Goal: Transaction & Acquisition: Download file/media

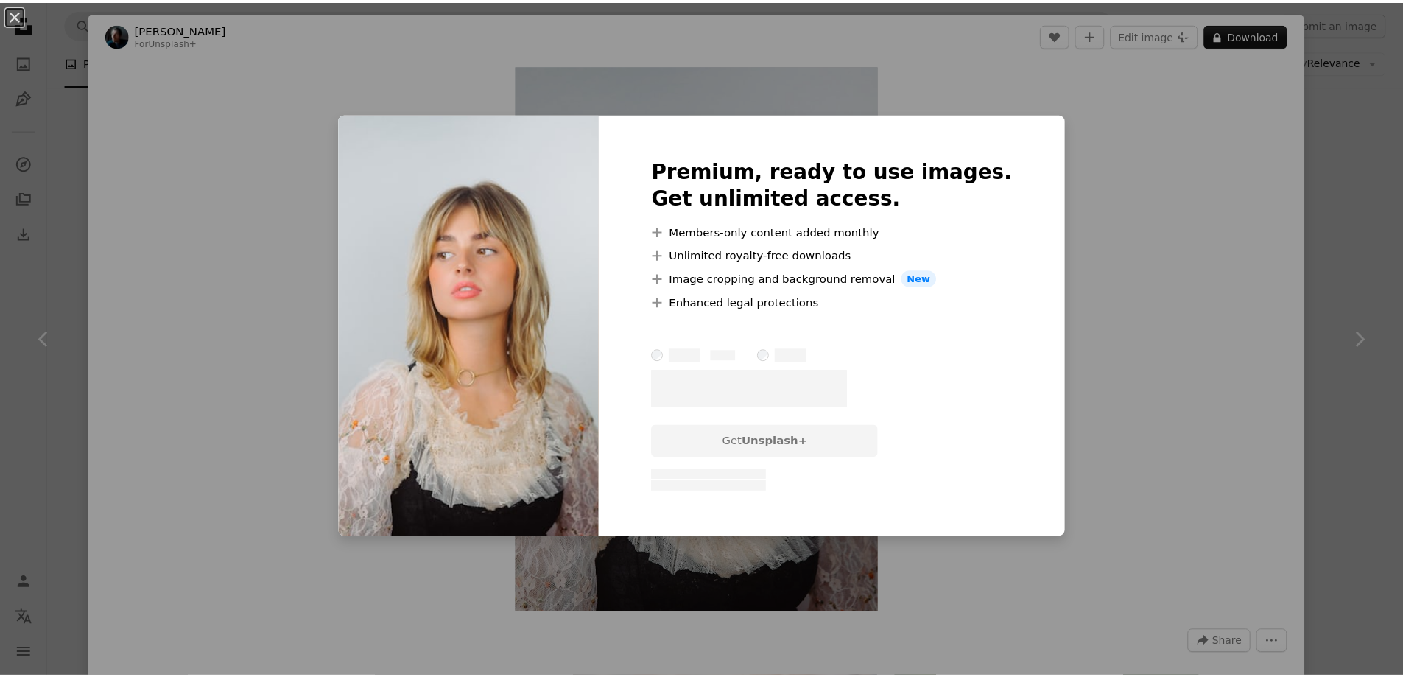
scroll to position [1031, 0]
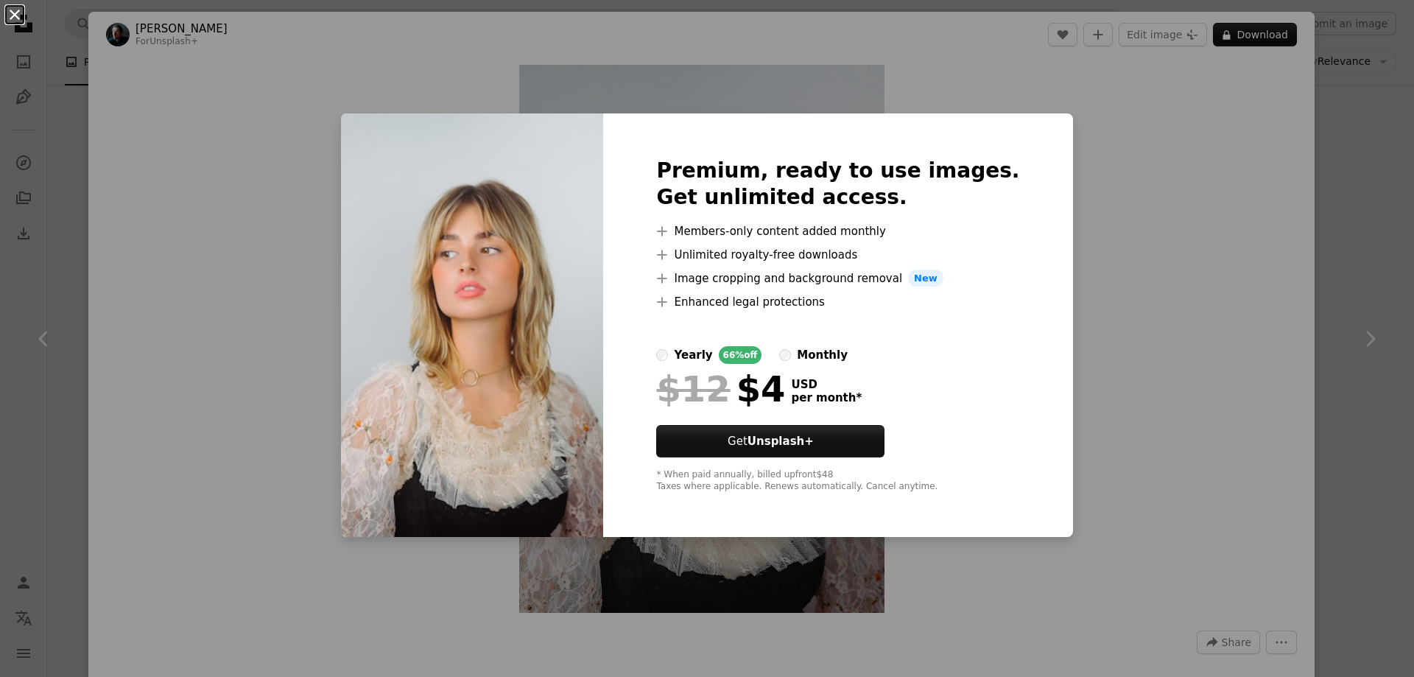
click at [12, 13] on button "An X shape" at bounding box center [15, 15] width 18 height 18
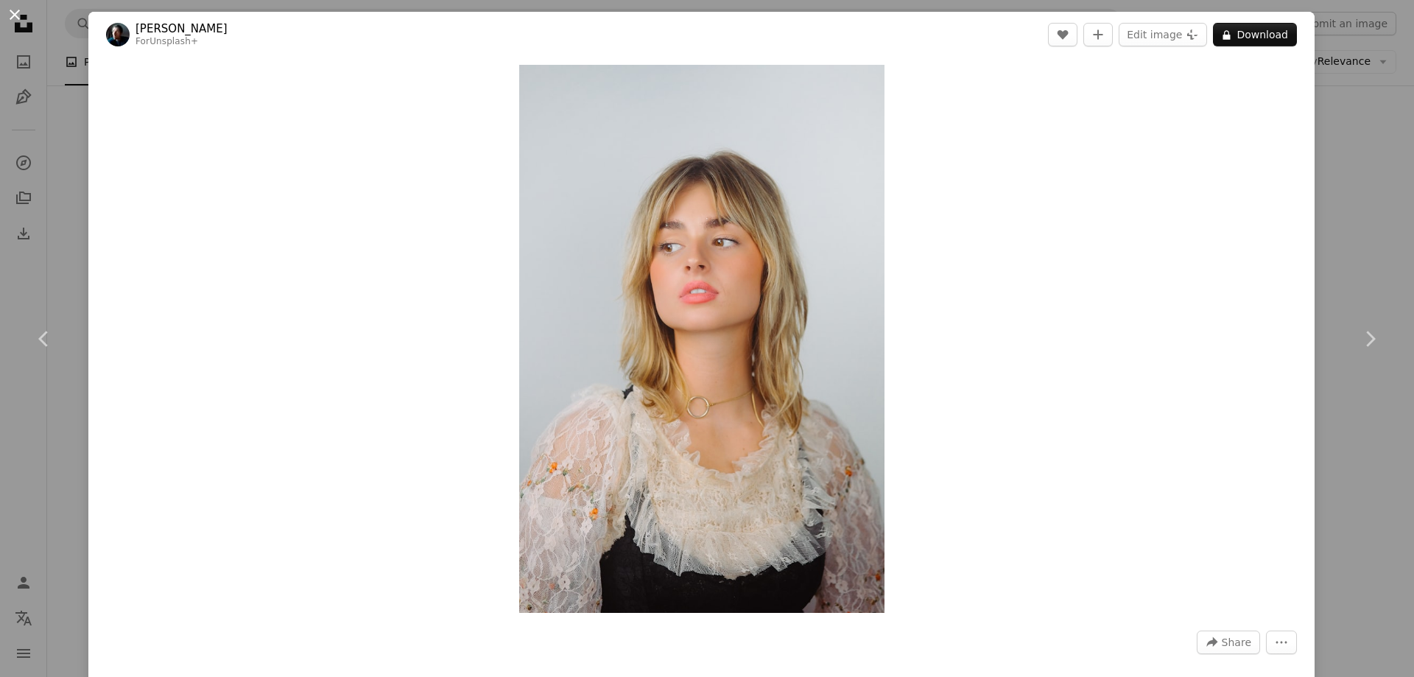
click at [13, 13] on button "An X shape" at bounding box center [15, 15] width 18 height 18
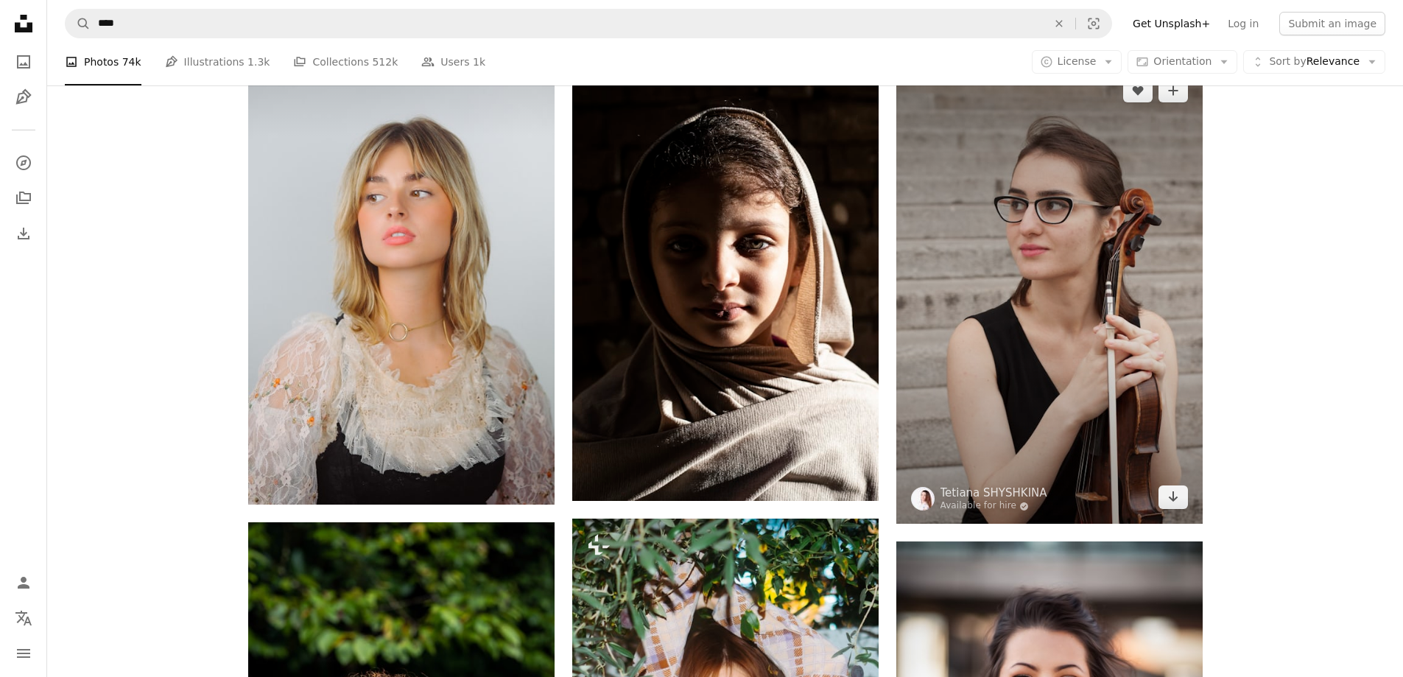
click at [1014, 351] on img at bounding box center [1049, 294] width 306 height 460
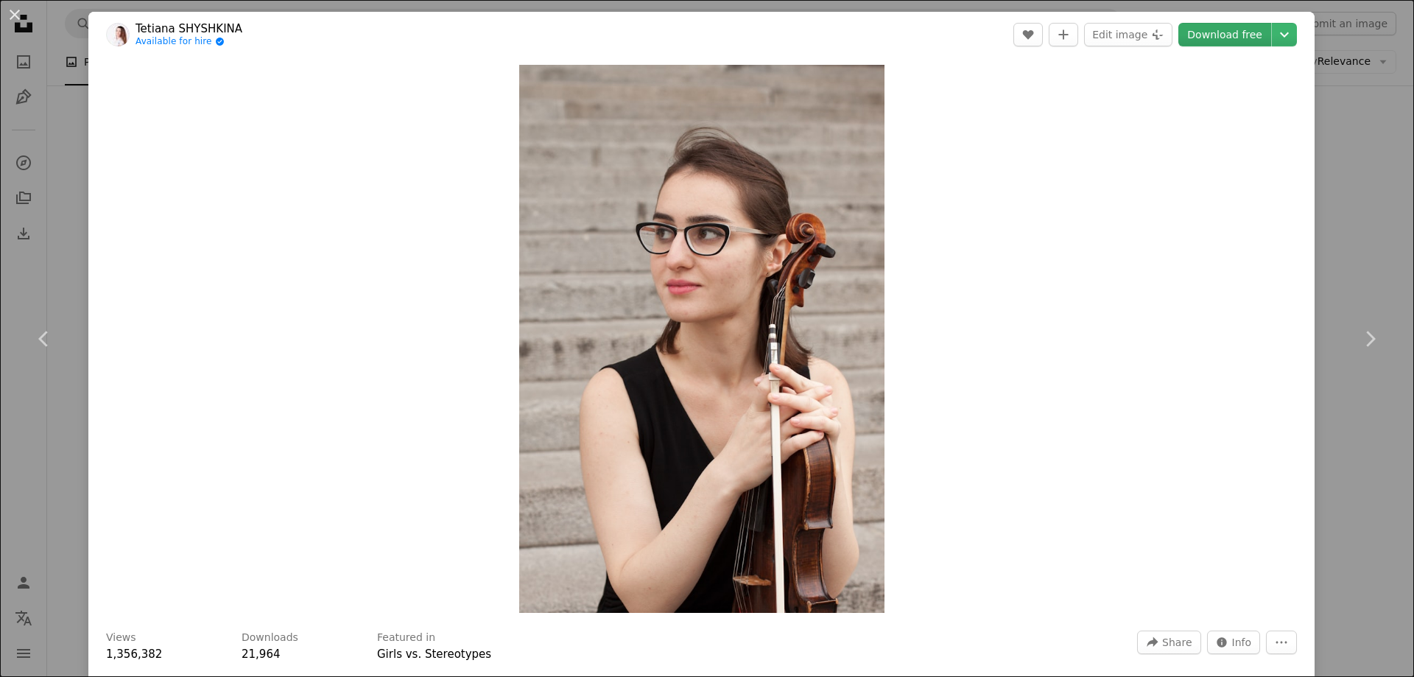
click at [1225, 37] on link "Download free" at bounding box center [1224, 35] width 93 height 24
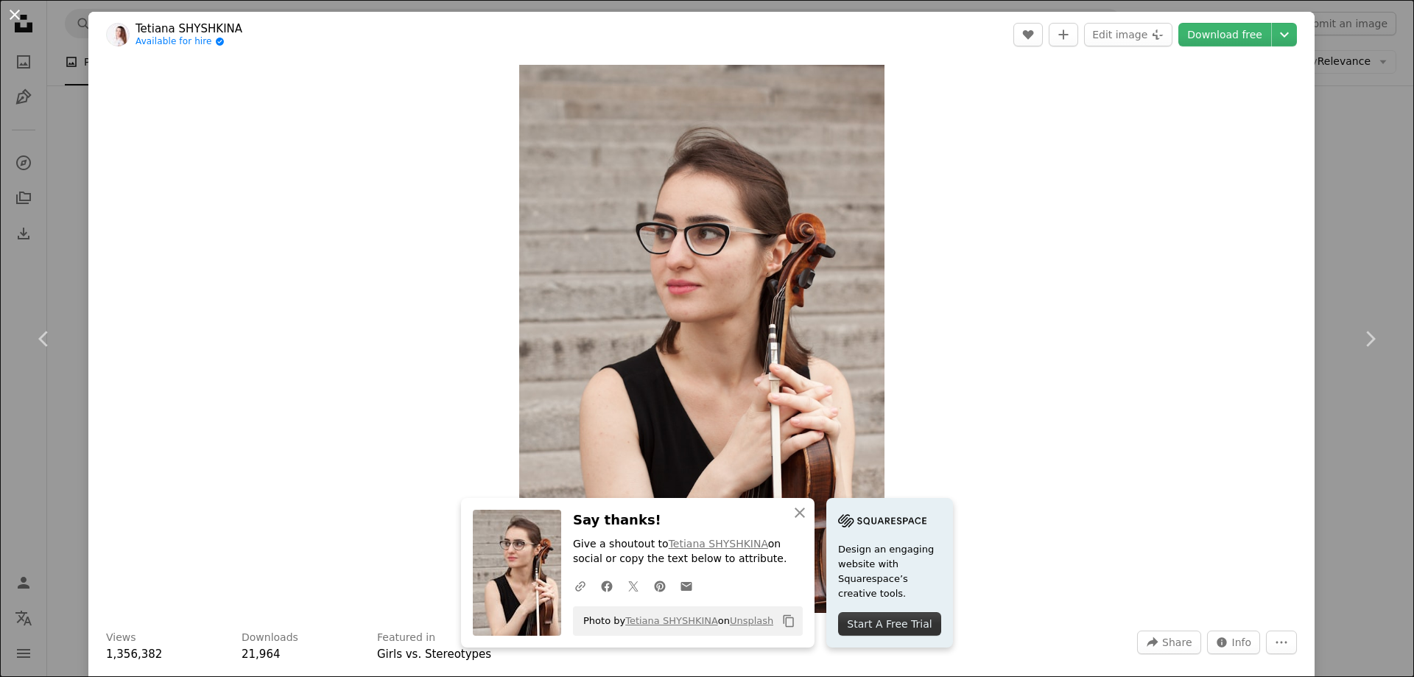
click at [10, 11] on button "An X shape" at bounding box center [15, 15] width 18 height 18
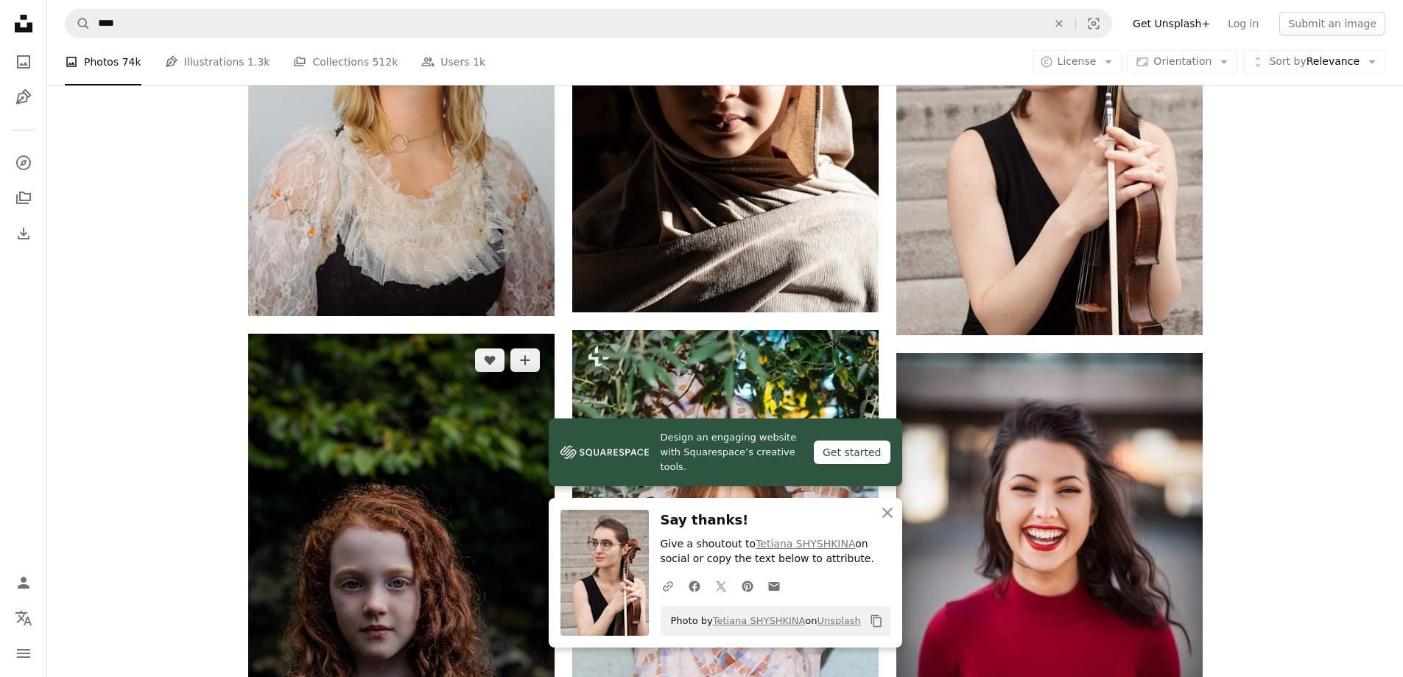
scroll to position [1252, 0]
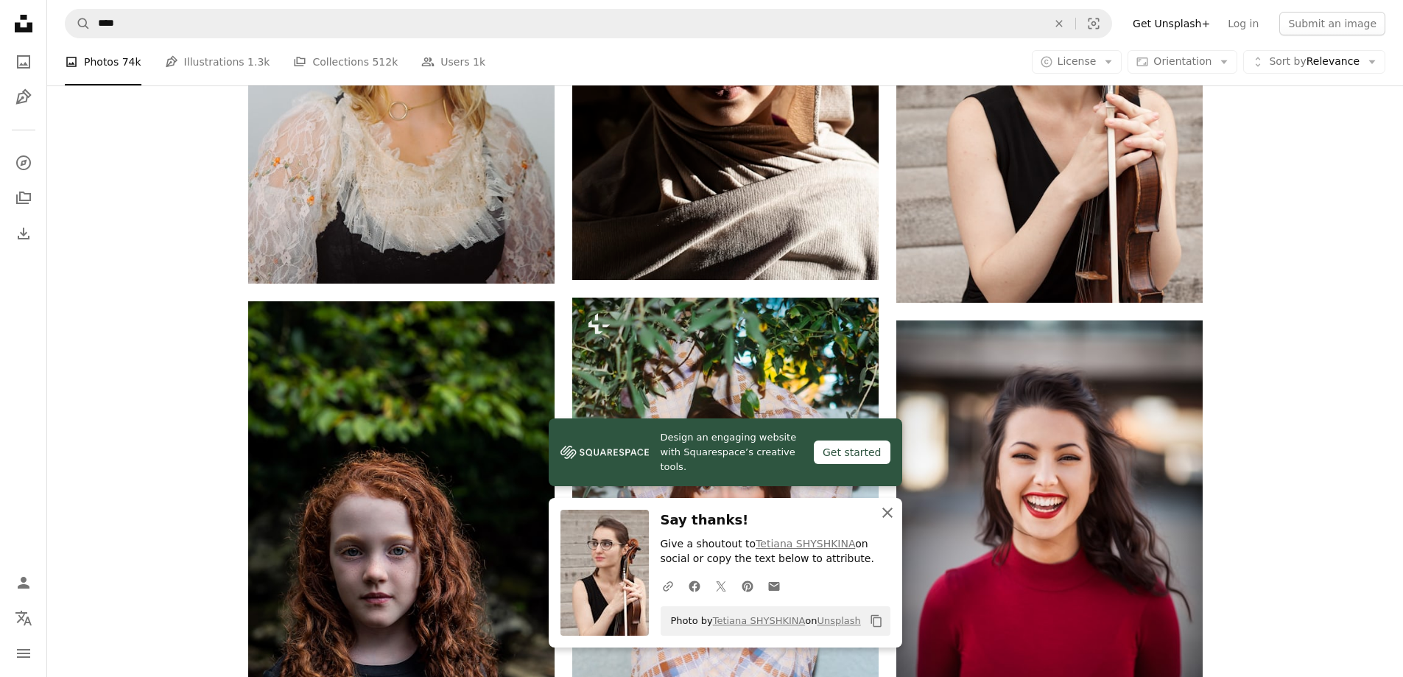
click at [890, 510] on icon "button" at bounding box center [887, 512] width 10 height 10
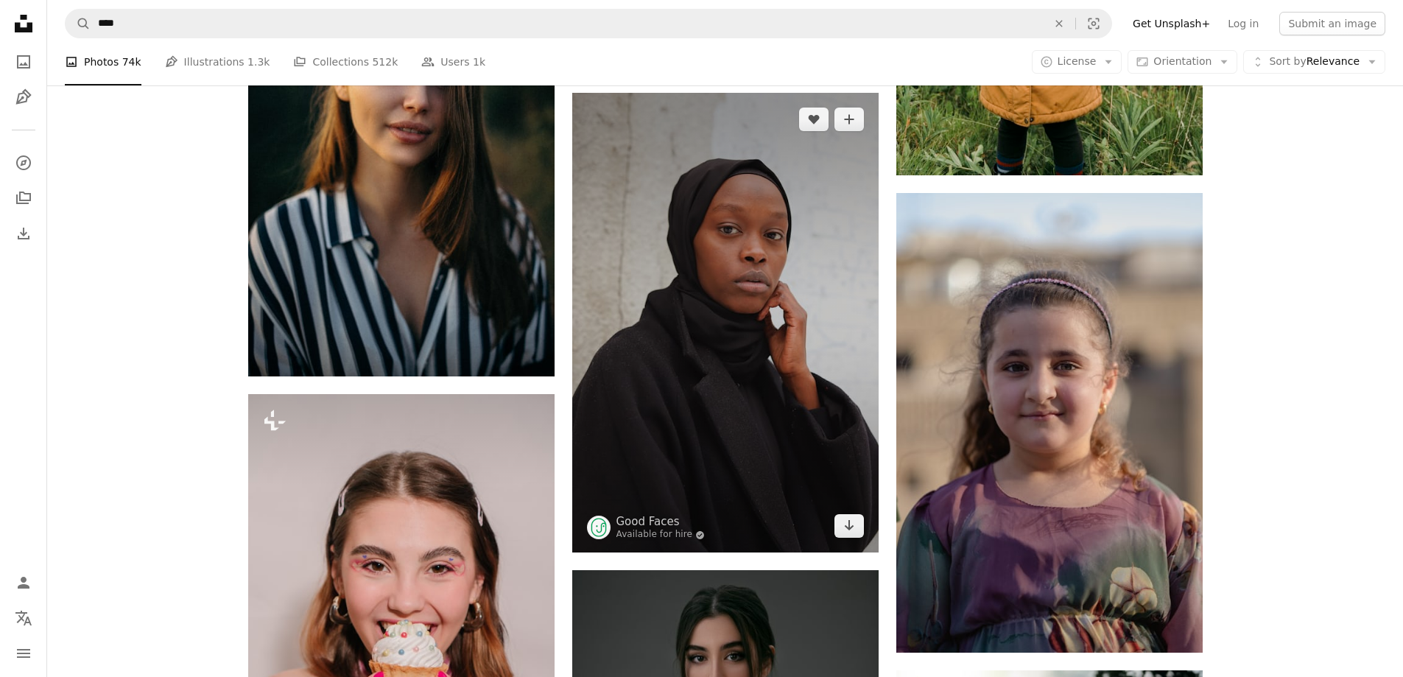
scroll to position [2504, 0]
